Goal: Task Accomplishment & Management: Manage account settings

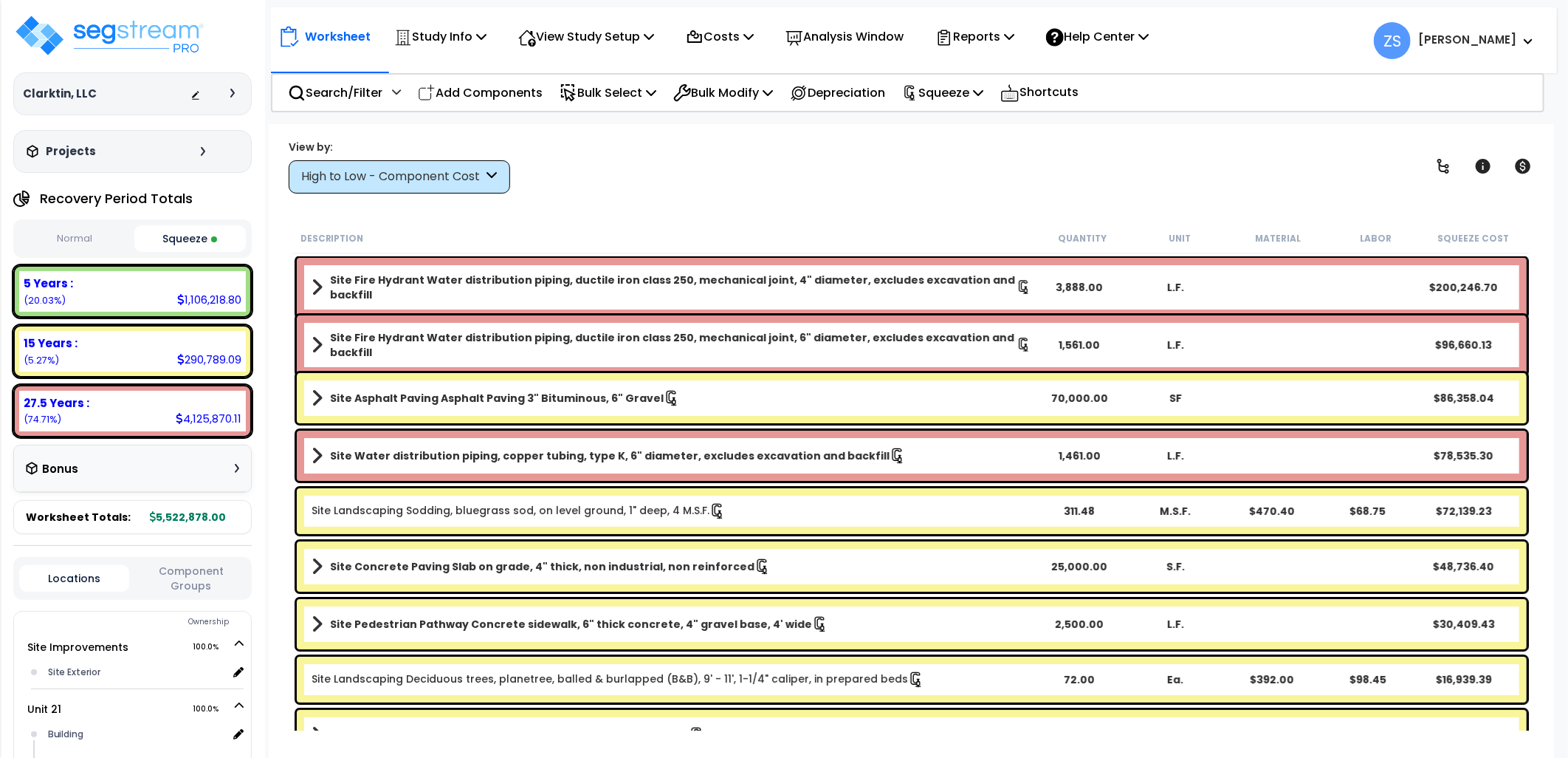
select select "2024"
click at [152, 43] on img at bounding box center [109, 36] width 192 height 45
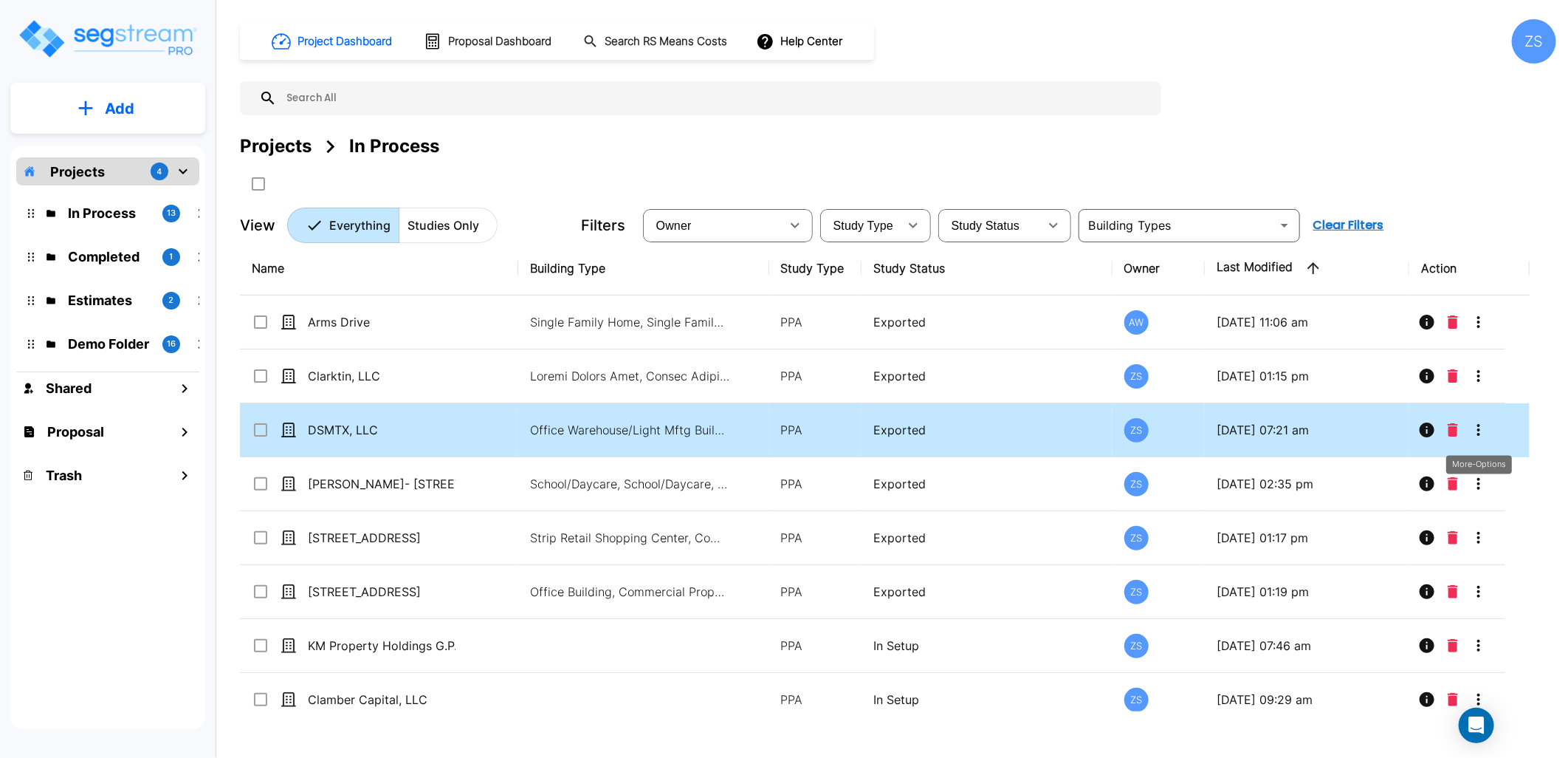
click at [1480, 431] on icon "More-Options" at bounding box center [1479, 430] width 18 height 18
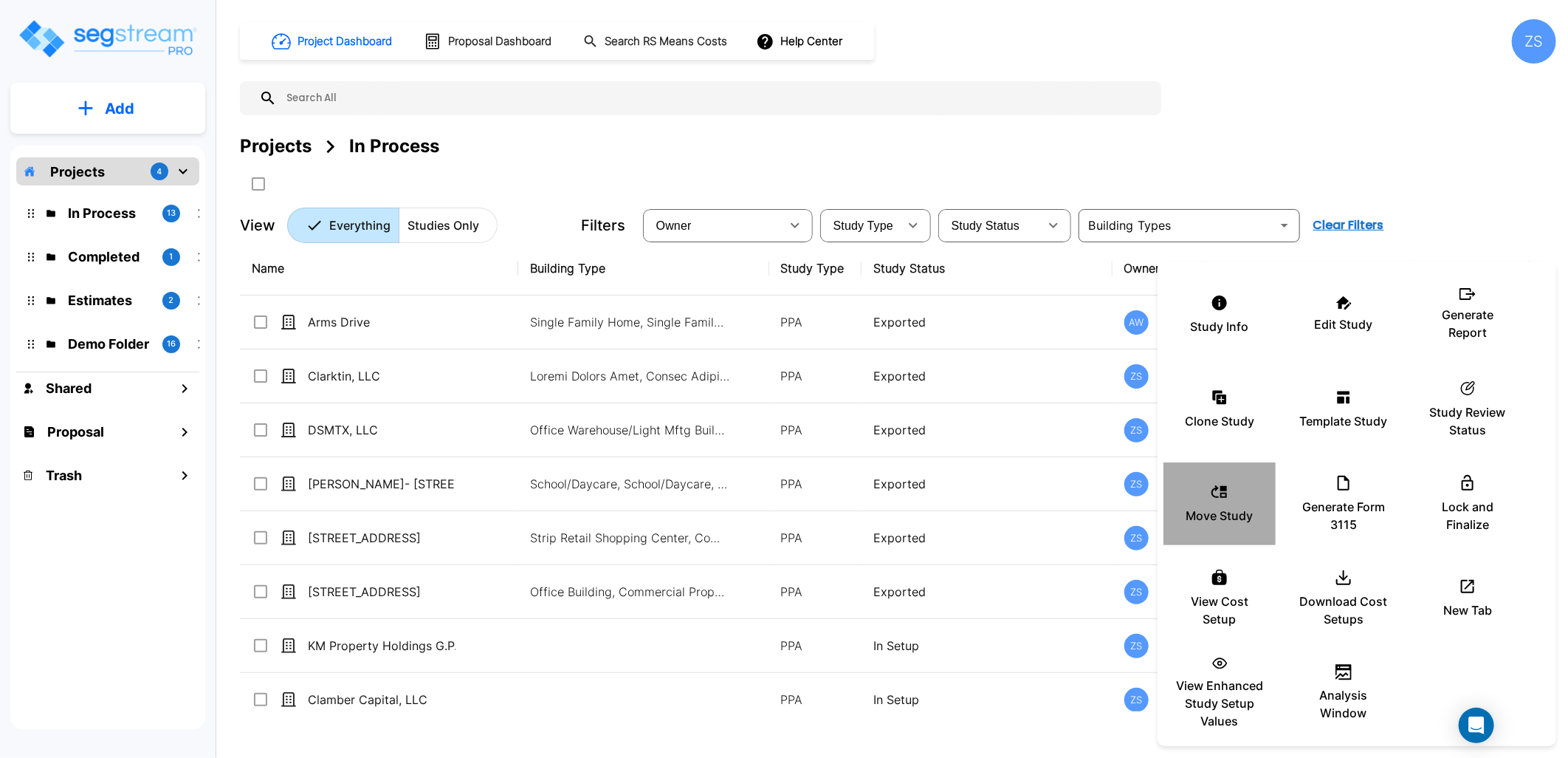
click at [1228, 518] on p "Move Study" at bounding box center [1219, 515] width 67 height 18
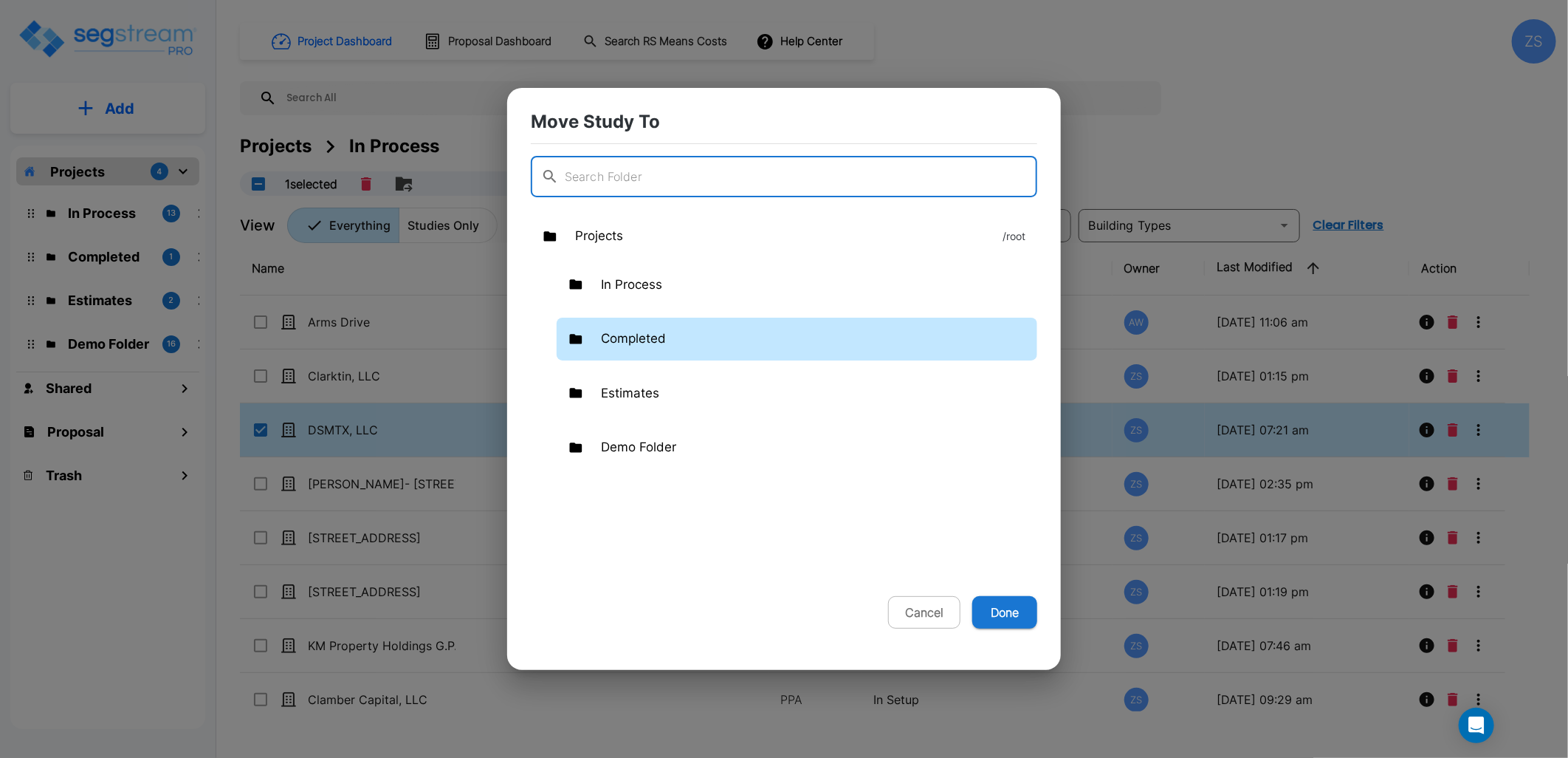
click at [652, 341] on p "Completed" at bounding box center [633, 339] width 65 height 20
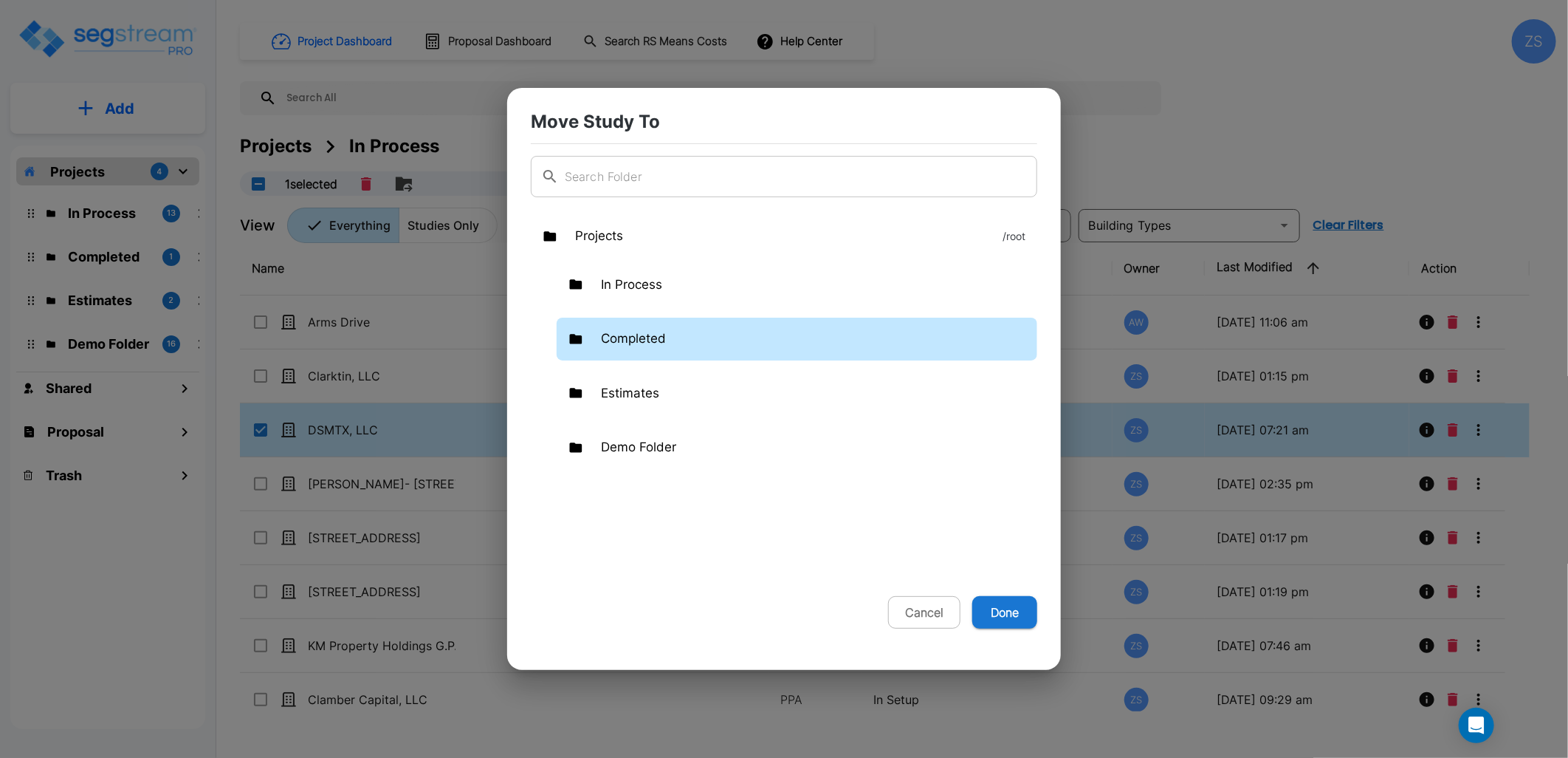
click at [652, 341] on p "Completed" at bounding box center [633, 339] width 65 height 20
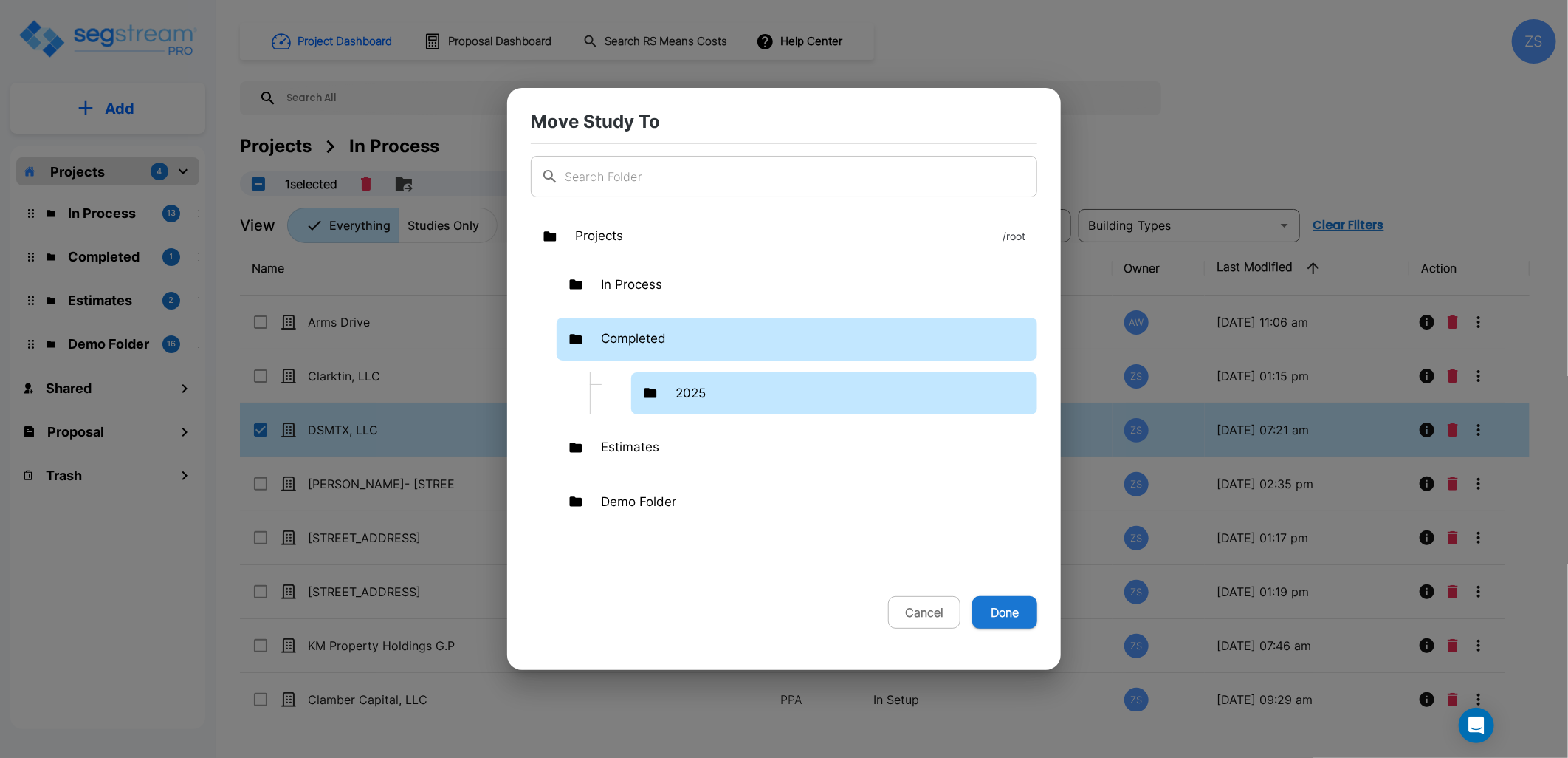
click at [695, 401] on p "2025" at bounding box center [691, 394] width 30 height 20
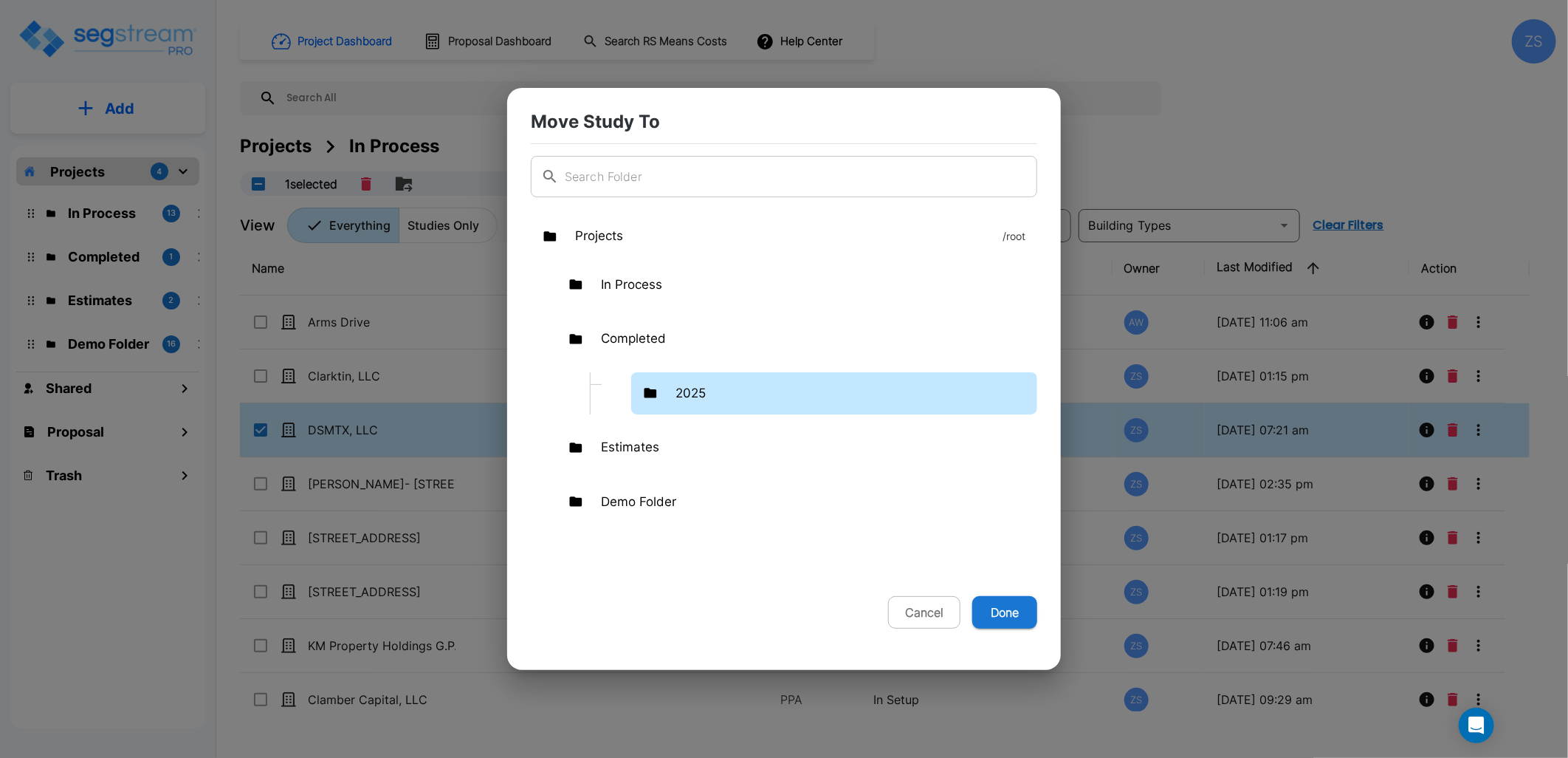
click at [695, 401] on p "2025" at bounding box center [691, 394] width 30 height 20
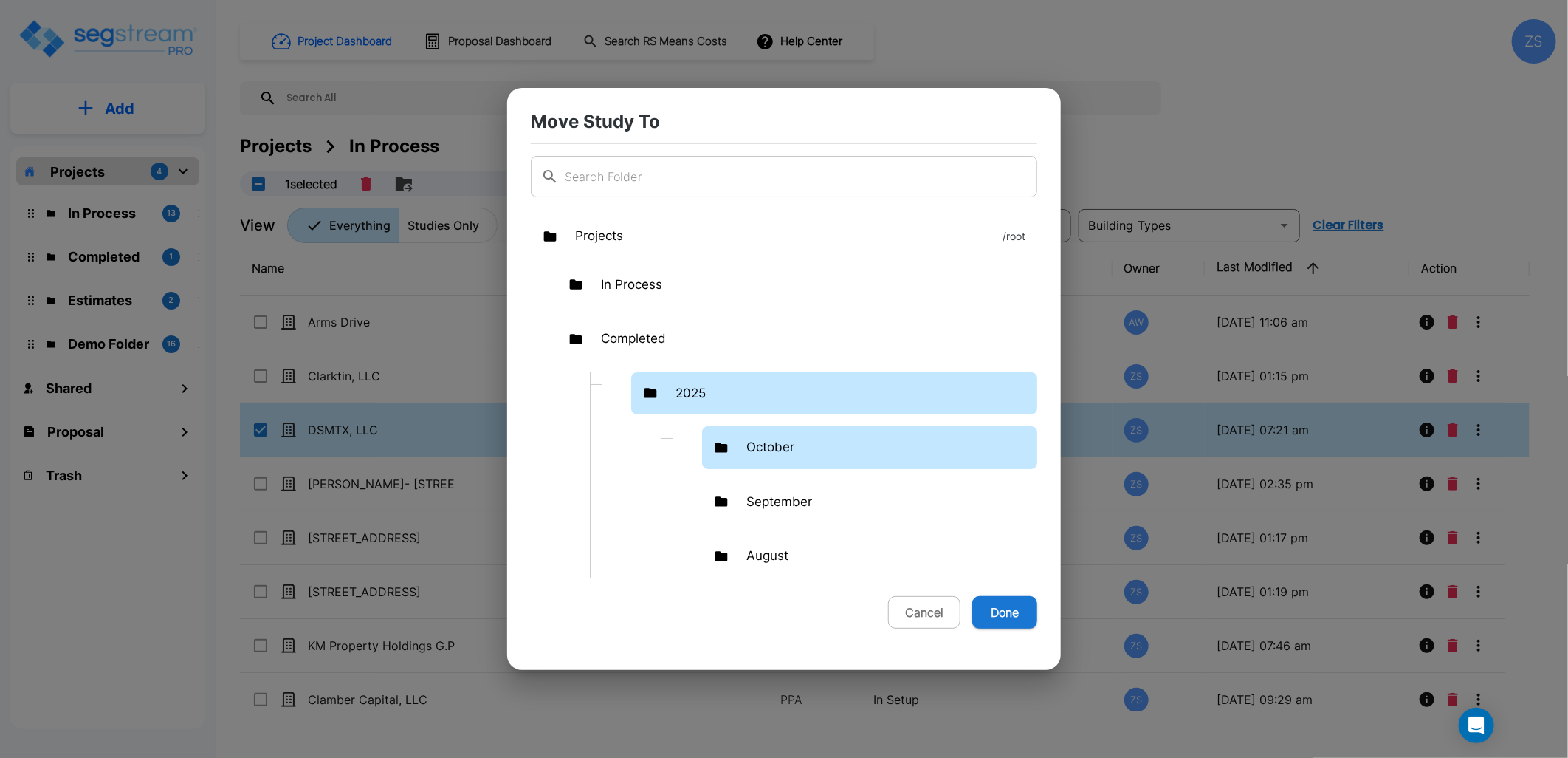
click at [758, 451] on p "October" at bounding box center [770, 448] width 48 height 20
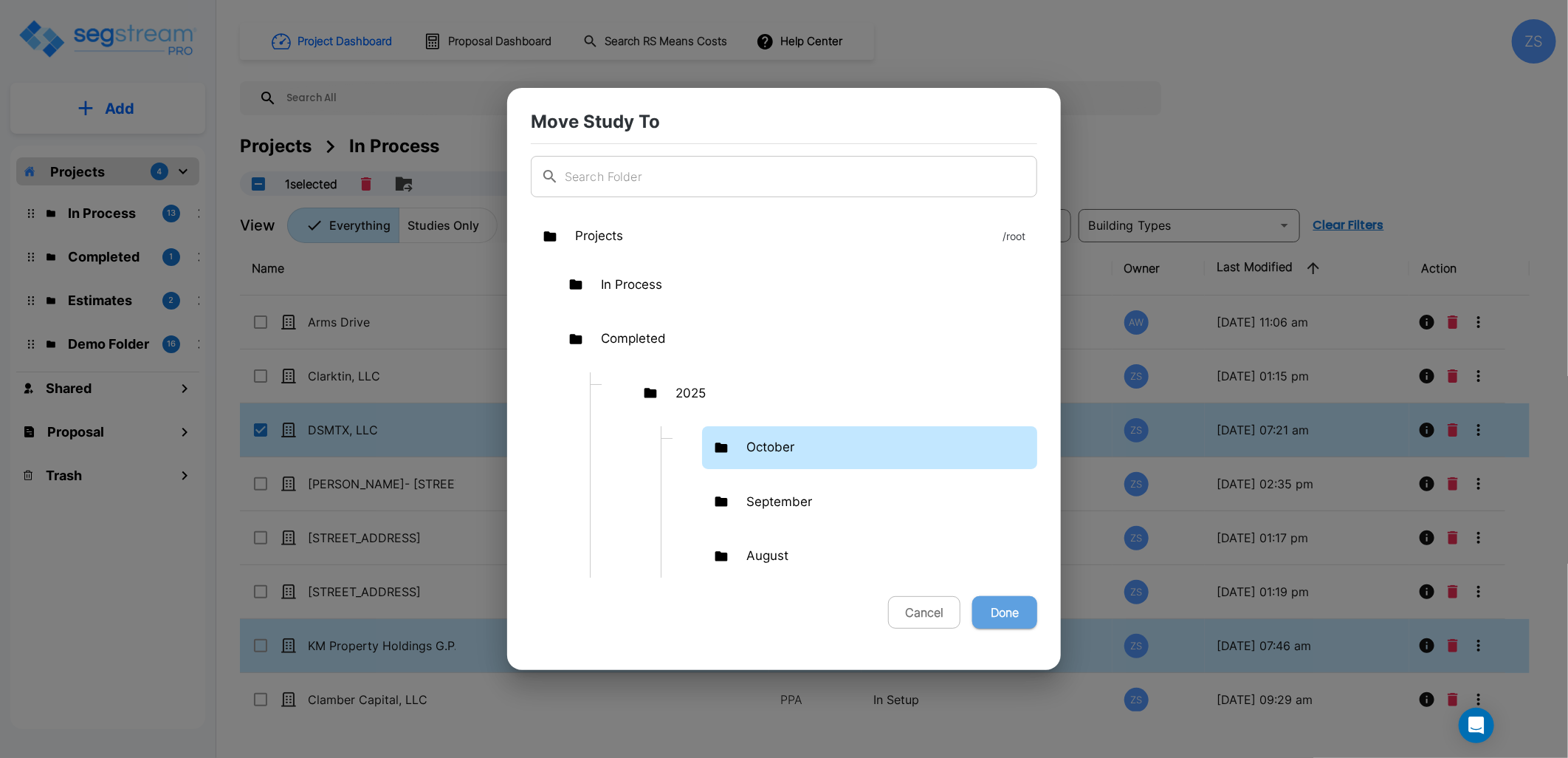
click at [1012, 622] on button "Done" at bounding box center [1005, 612] width 65 height 32
checkbox input "false"
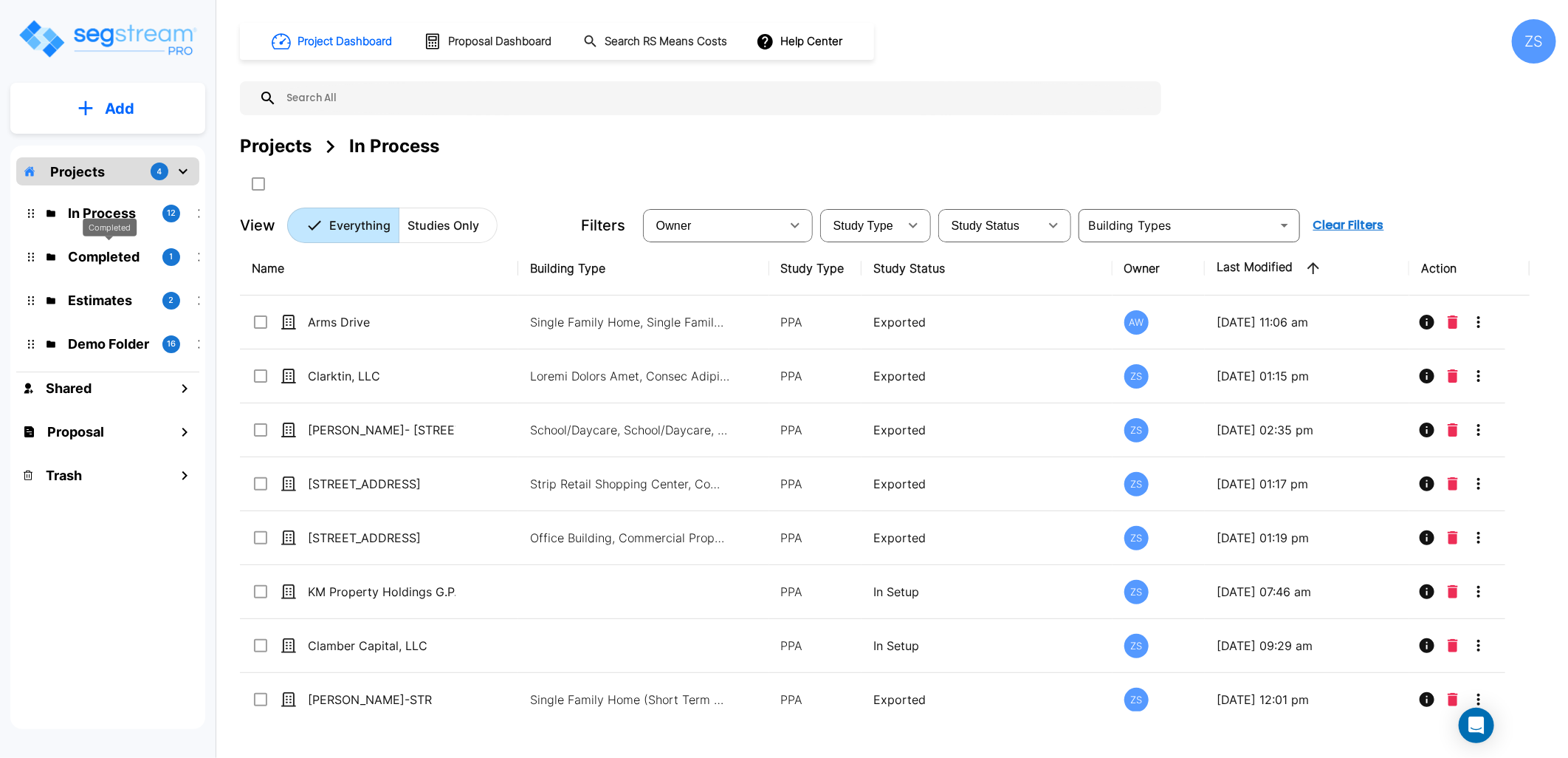
click at [101, 254] on p "Completed" at bounding box center [109, 257] width 83 height 20
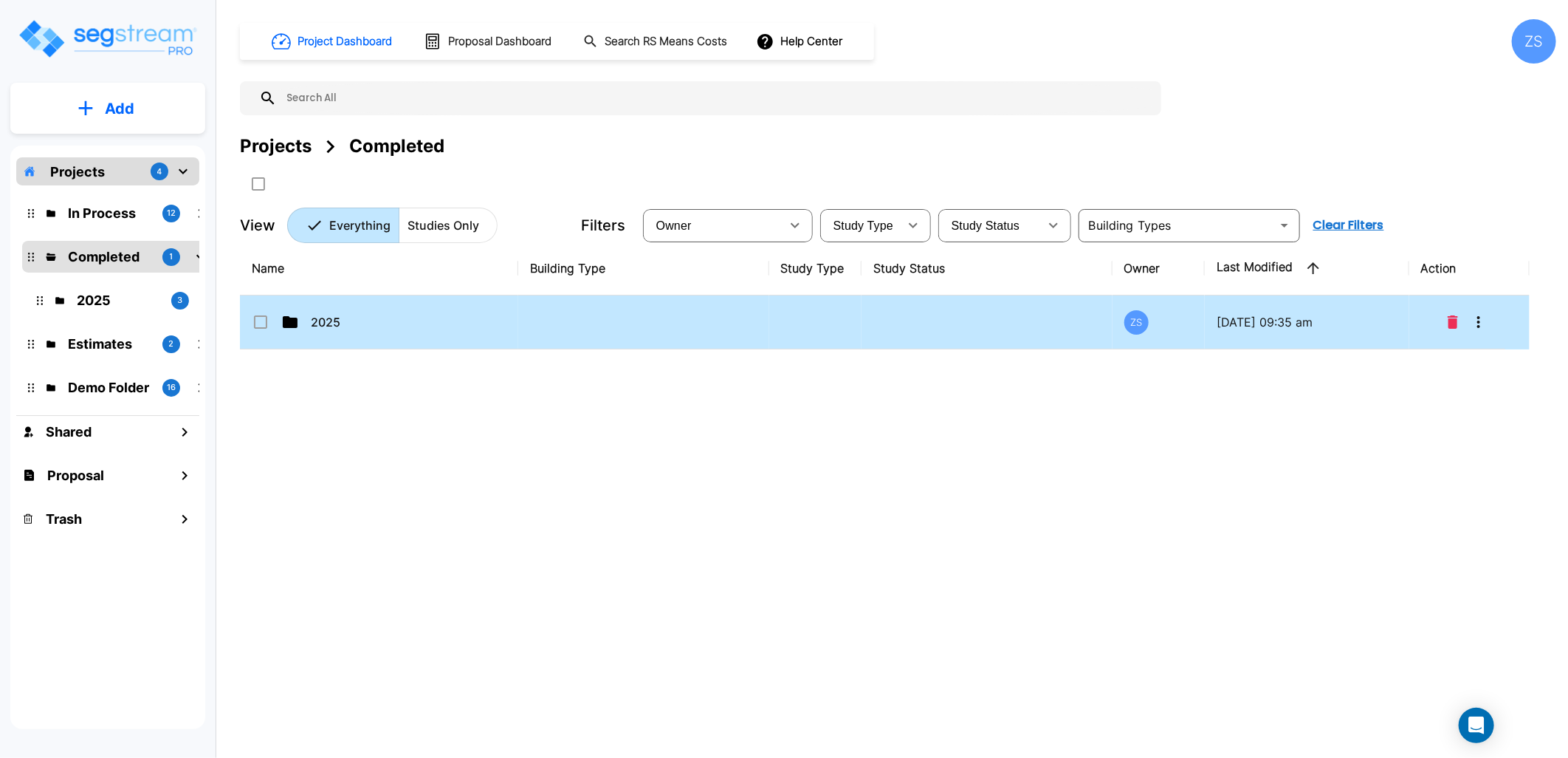
click at [448, 333] on td "2025" at bounding box center [379, 322] width 278 height 54
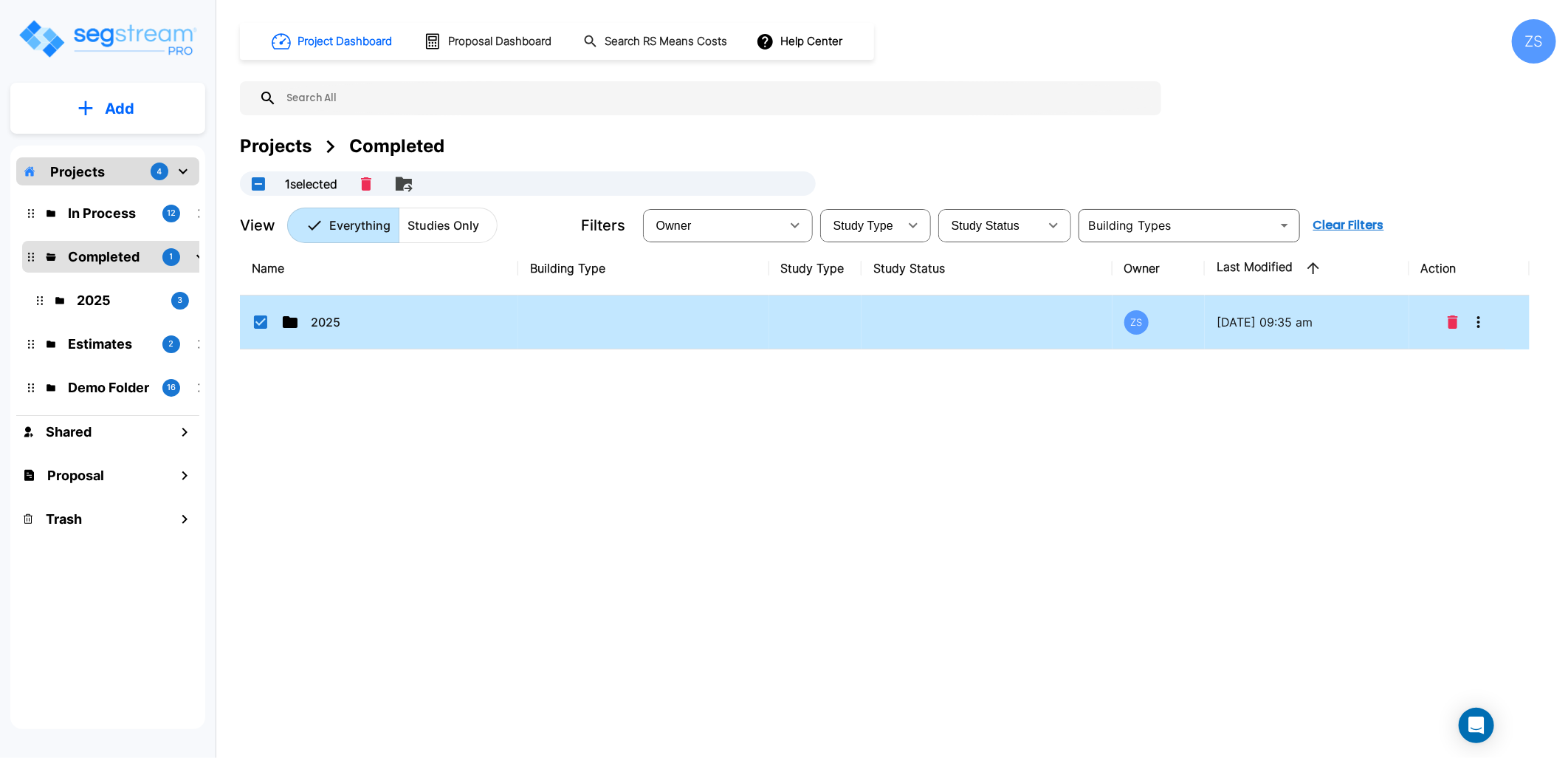
checkbox input "true"
click at [448, 333] on td "2025" at bounding box center [379, 322] width 278 height 54
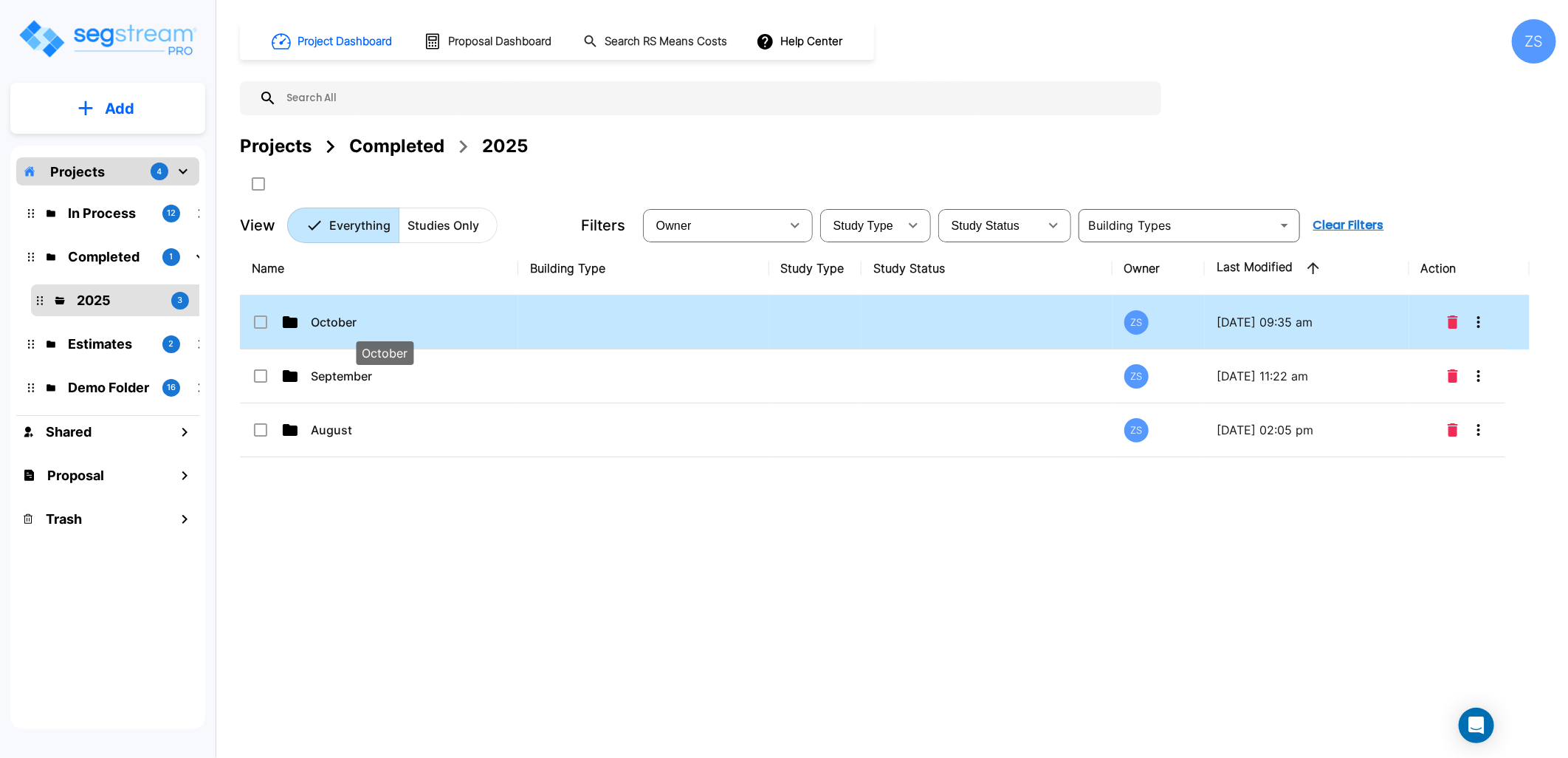
click at [417, 325] on p "October" at bounding box center [385, 322] width 148 height 18
checkbox input "true"
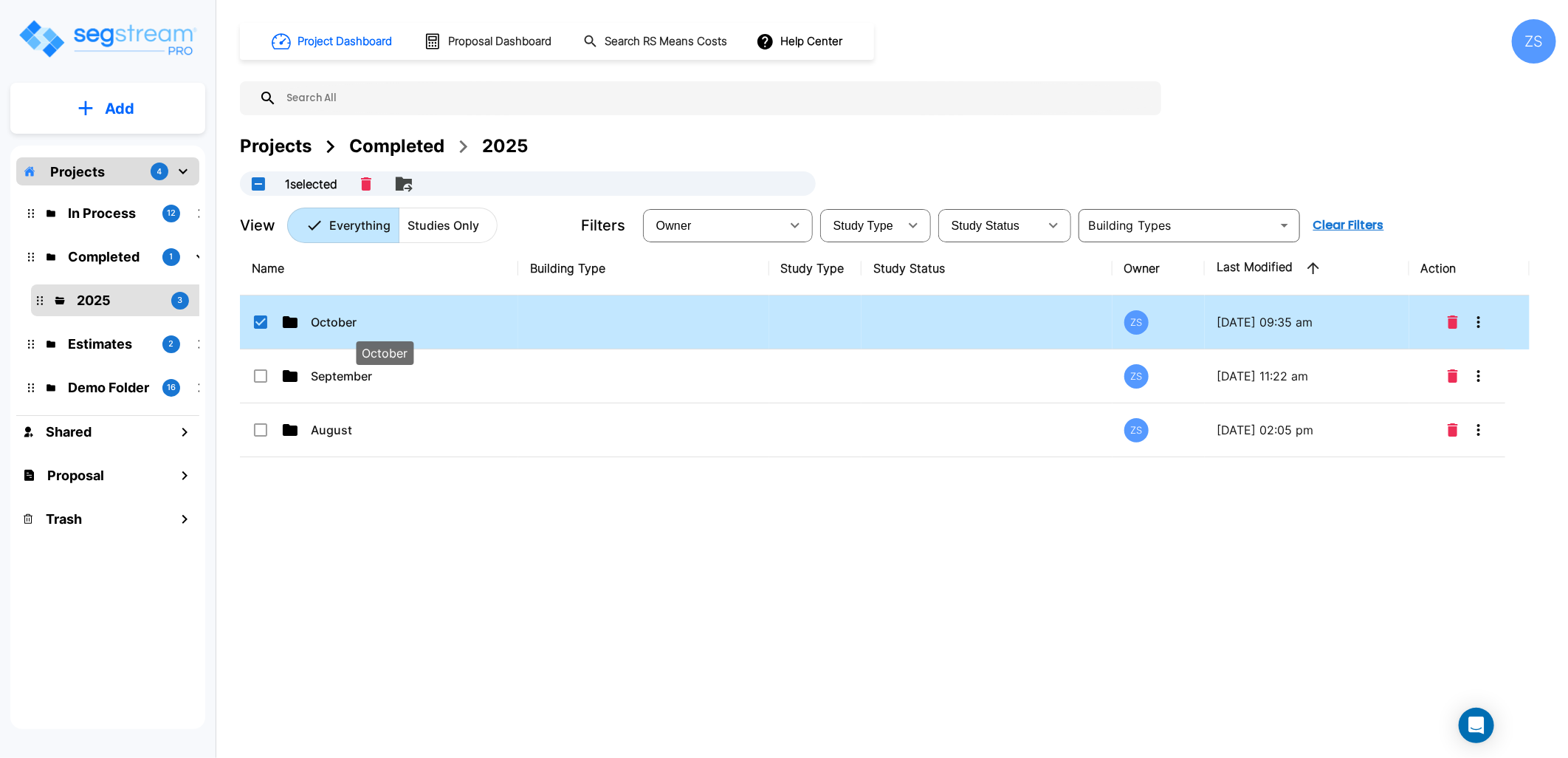
click at [416, 325] on p "October" at bounding box center [385, 322] width 148 height 18
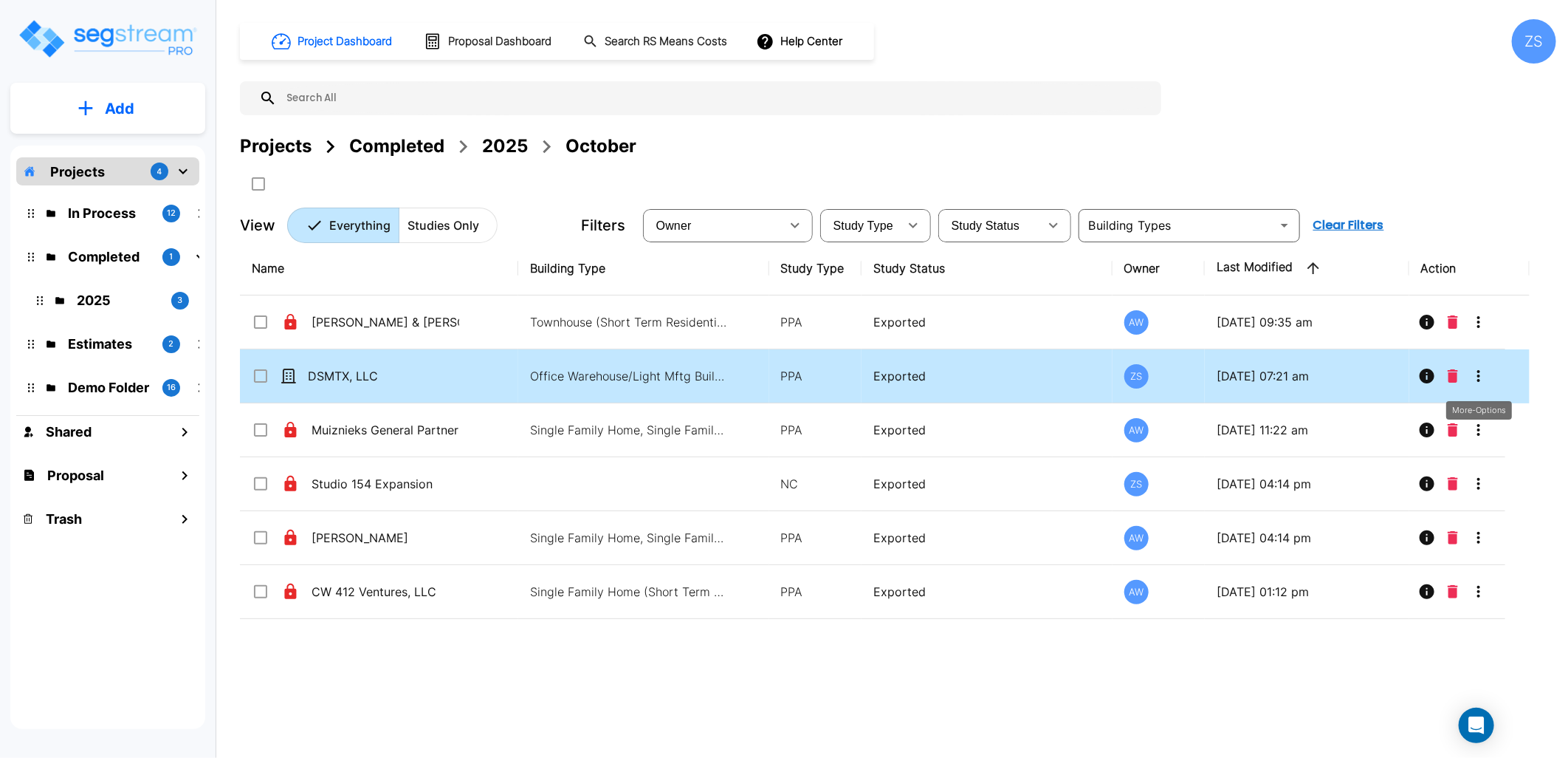
click at [1482, 380] on icon "More-Options" at bounding box center [1479, 376] width 18 height 18
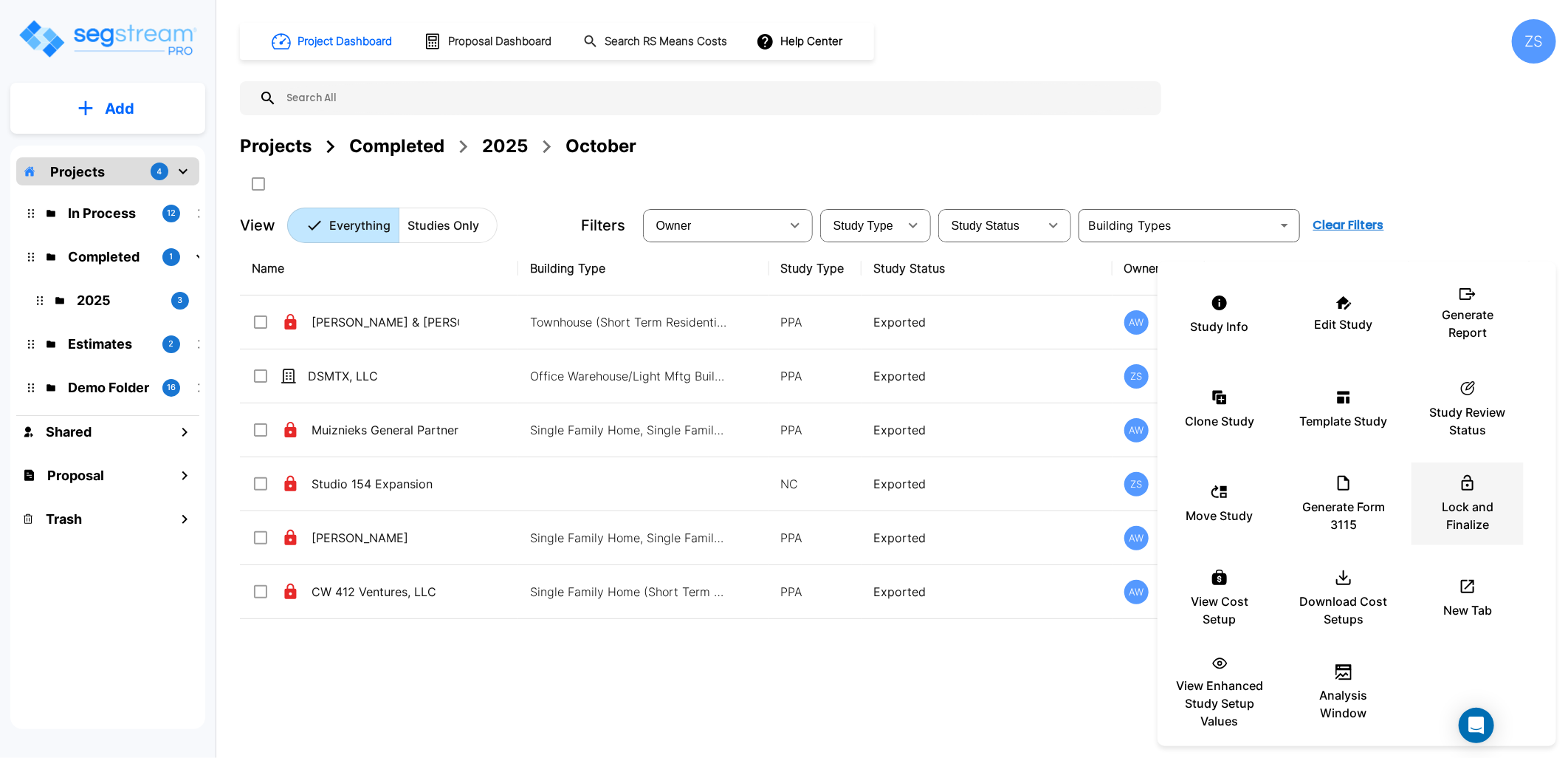
click at [1457, 490] on div "Lock and Finalize" at bounding box center [1467, 503] width 88 height 74
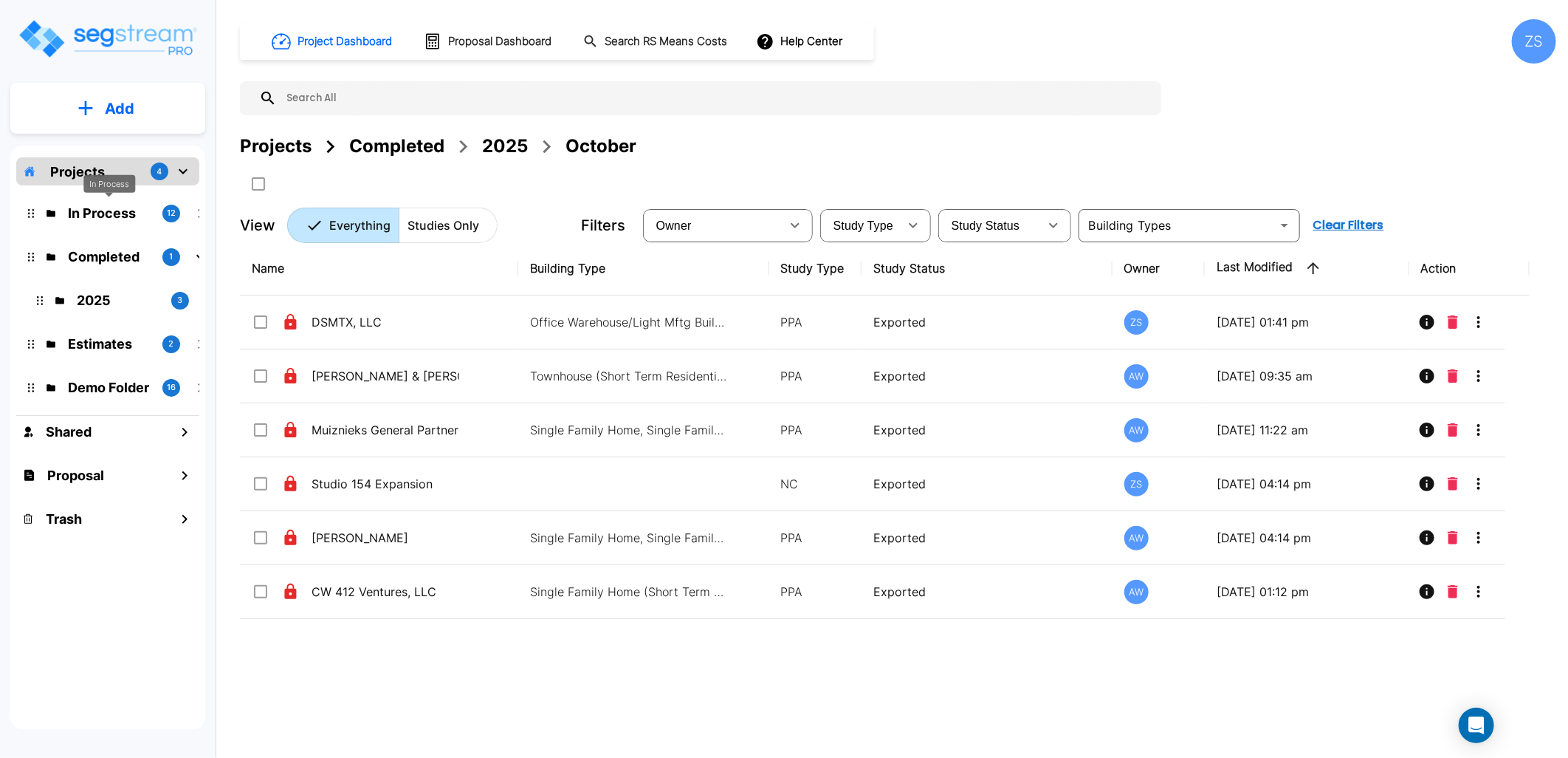
drag, startPoint x: 98, startPoint y: 209, endPoint x: 264, endPoint y: 263, distance: 174.6
click at [98, 210] on p "In Process" at bounding box center [109, 213] width 83 height 20
